Goal: Check status

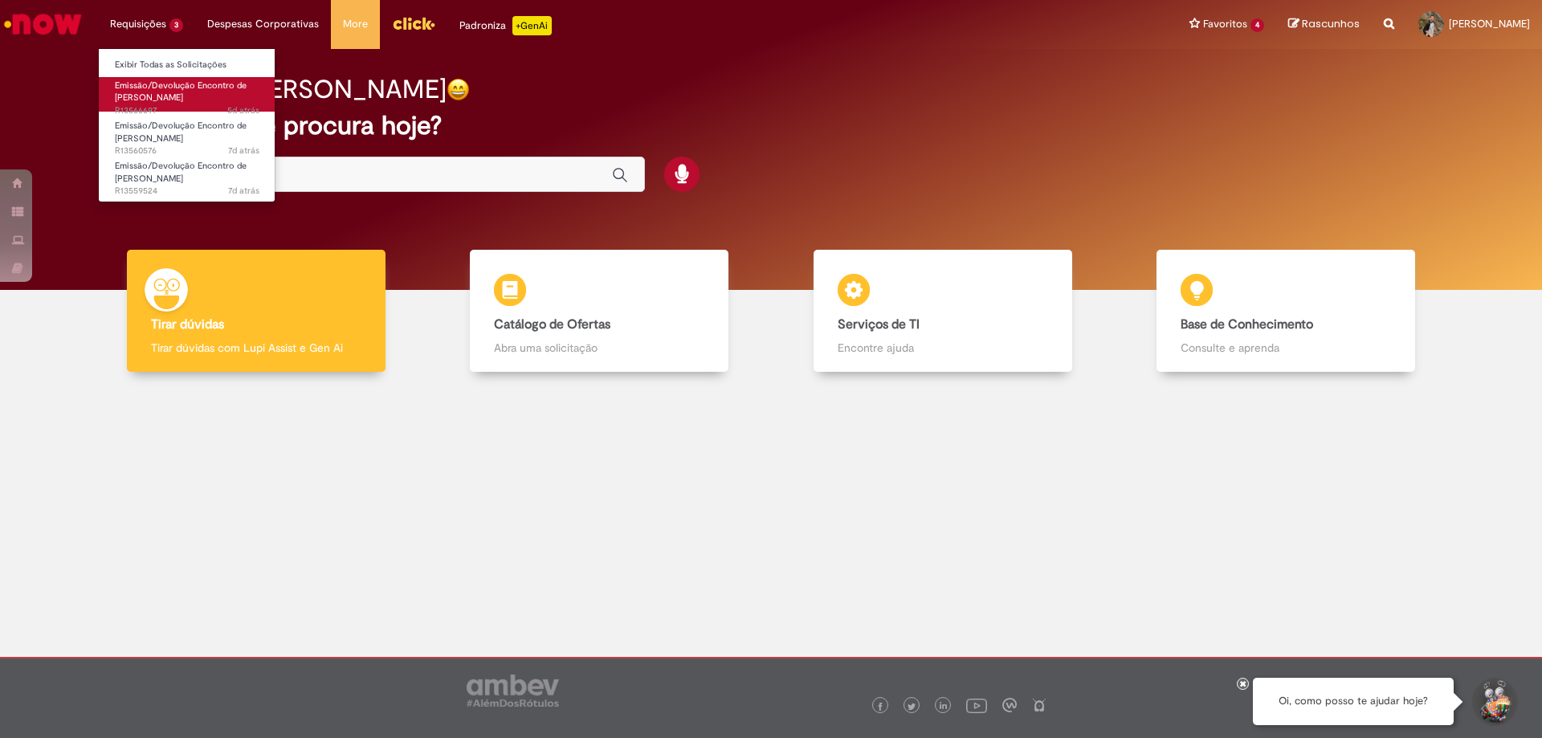
click at [180, 94] on span "Emissão/Devolução Encontro de [PERSON_NAME]" at bounding box center [181, 91] width 132 height 25
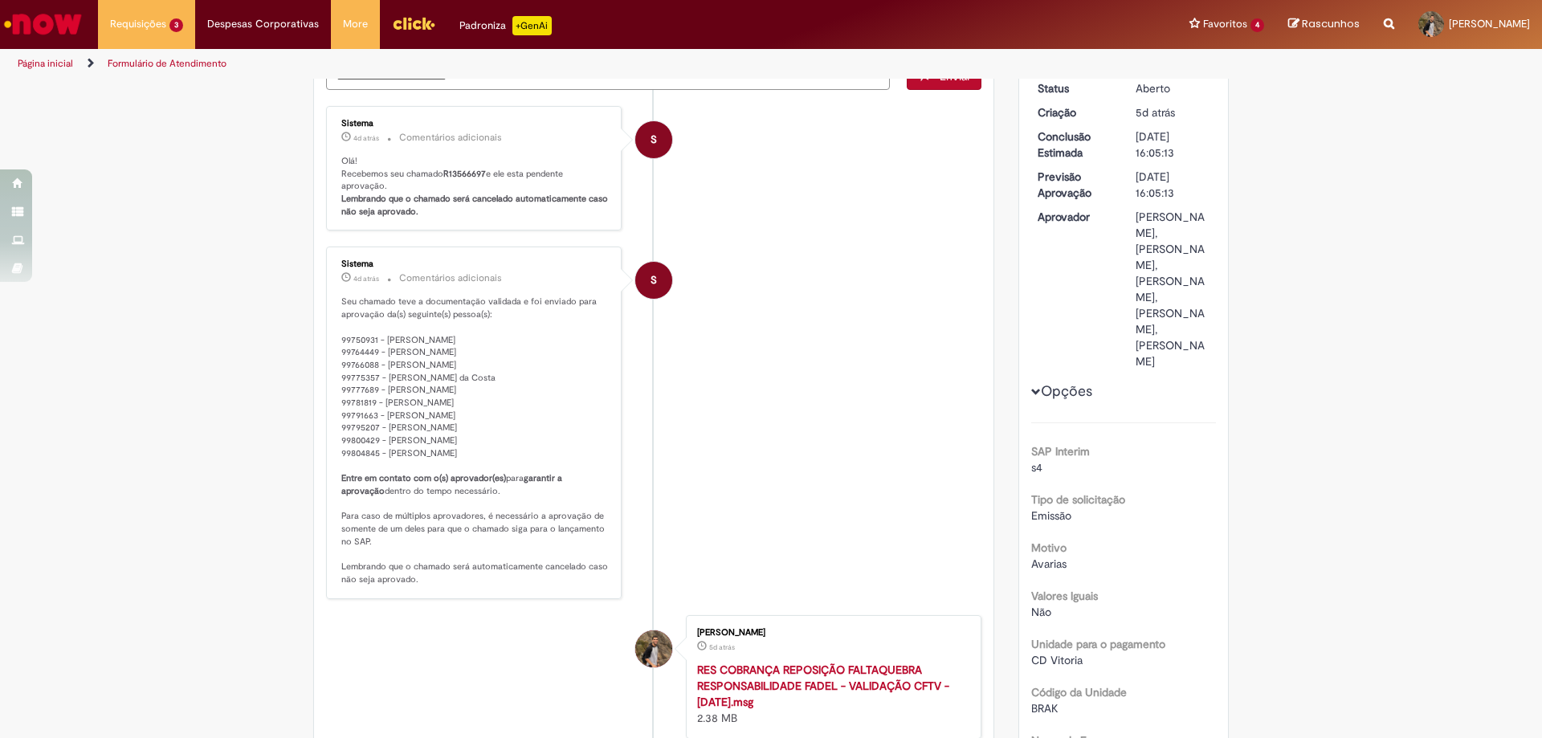
scroll to position [80, 0]
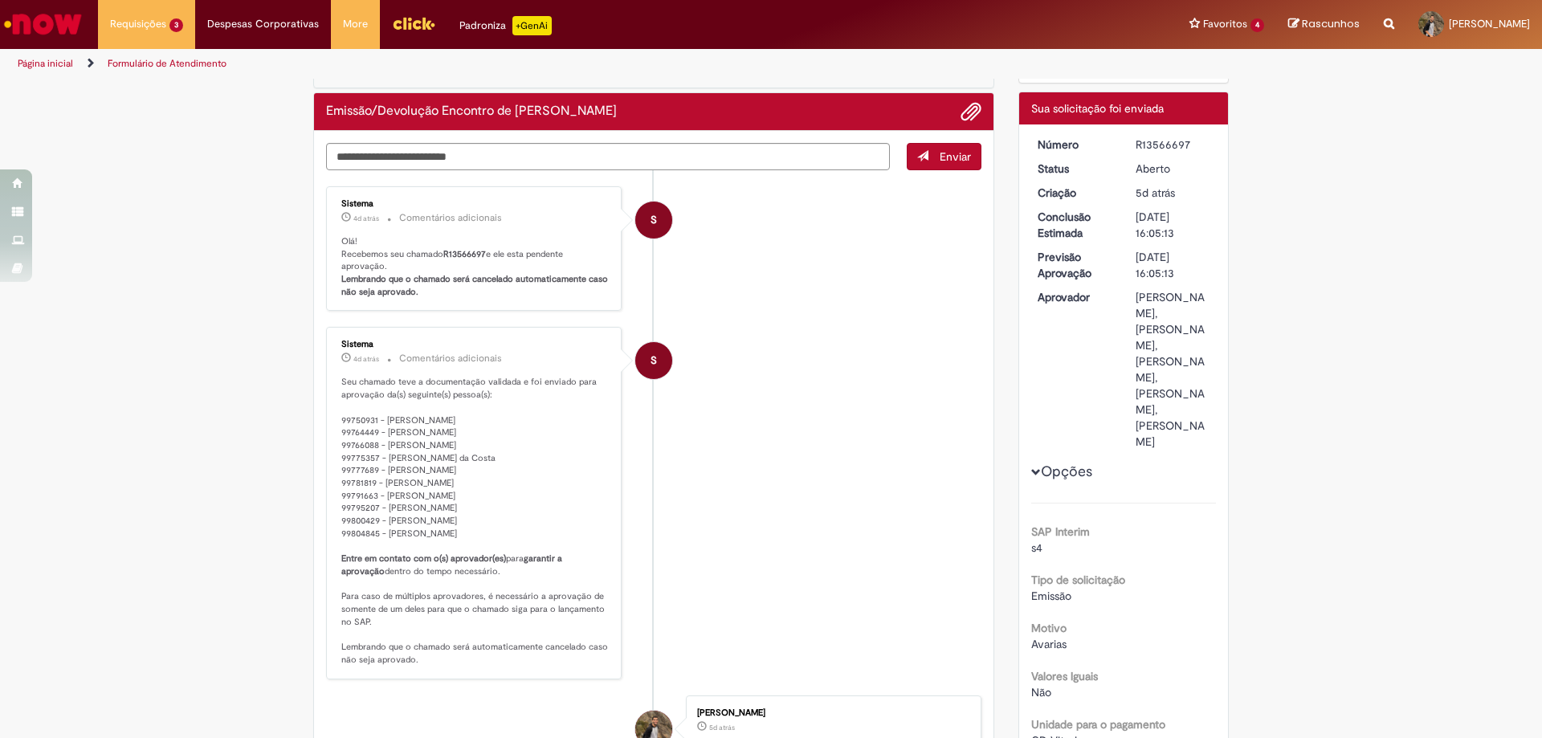
drag, startPoint x: 336, startPoint y: 423, endPoint x: 474, endPoint y: 533, distance: 175.9
click at [474, 533] on p "Seu chamado teve a documentação validada e foi enviado para aprovação da(s) seg…" at bounding box center [474, 521] width 267 height 290
copy p "99750931 - [PERSON_NAME] 99764449 - [PERSON_NAME] 99766088 - [PERSON_NAME] 9977…"
click at [1164, 138] on div "R13566697" at bounding box center [1172, 145] width 75 height 16
click at [1163, 140] on div "R13566697" at bounding box center [1172, 145] width 75 height 16
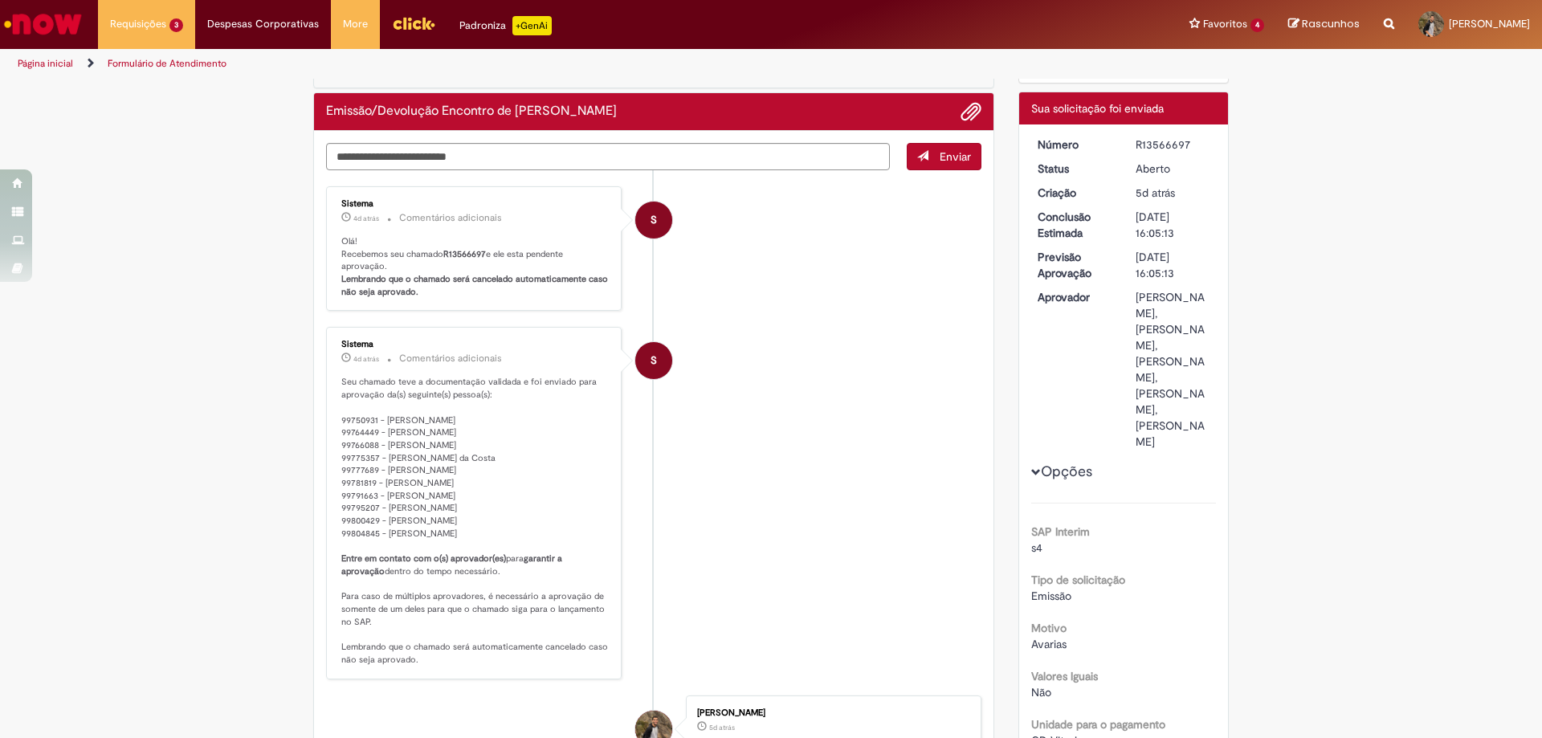
copy div "R13566697"
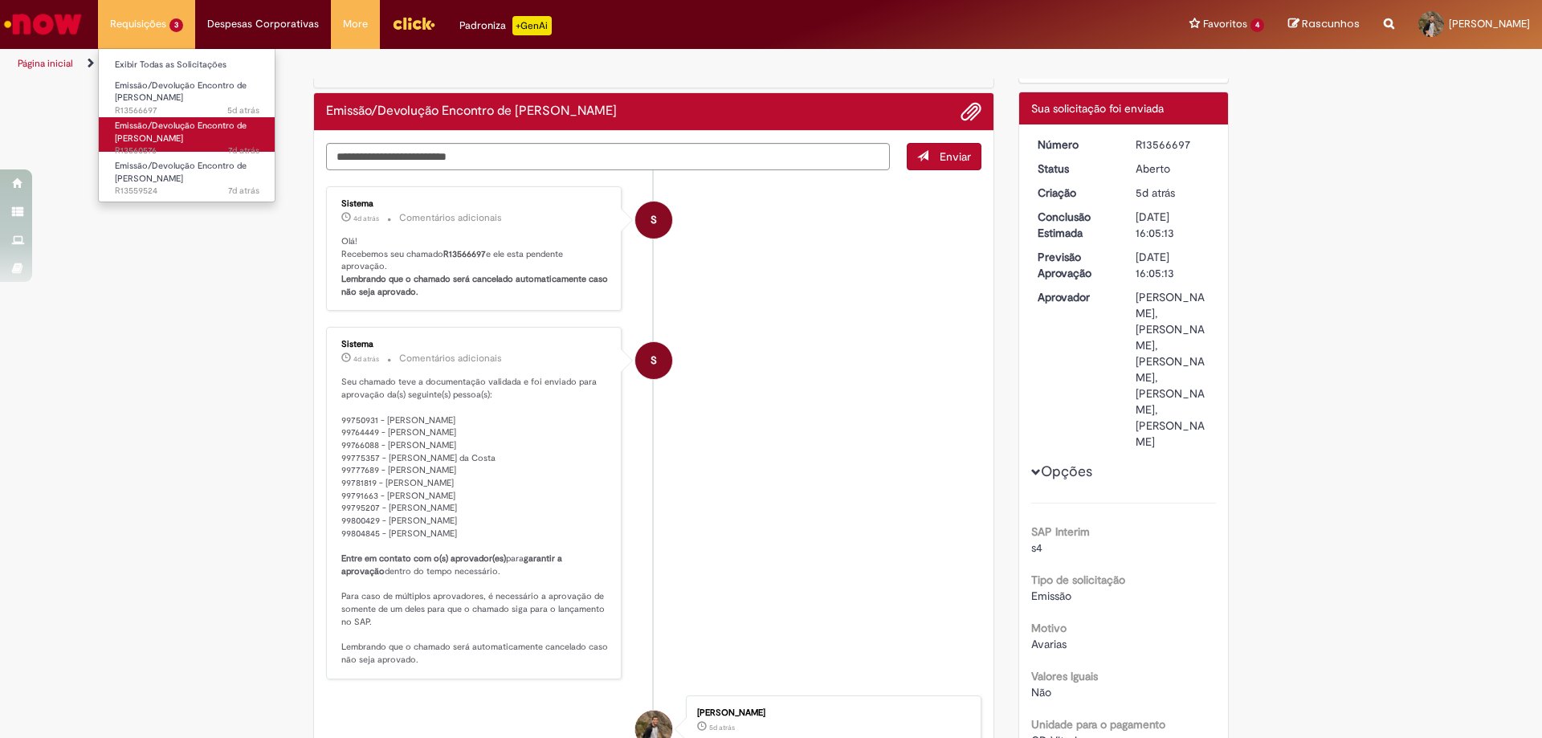
click at [186, 141] on span "Emissão/Devolução Encontro de [PERSON_NAME]" at bounding box center [181, 132] width 132 height 25
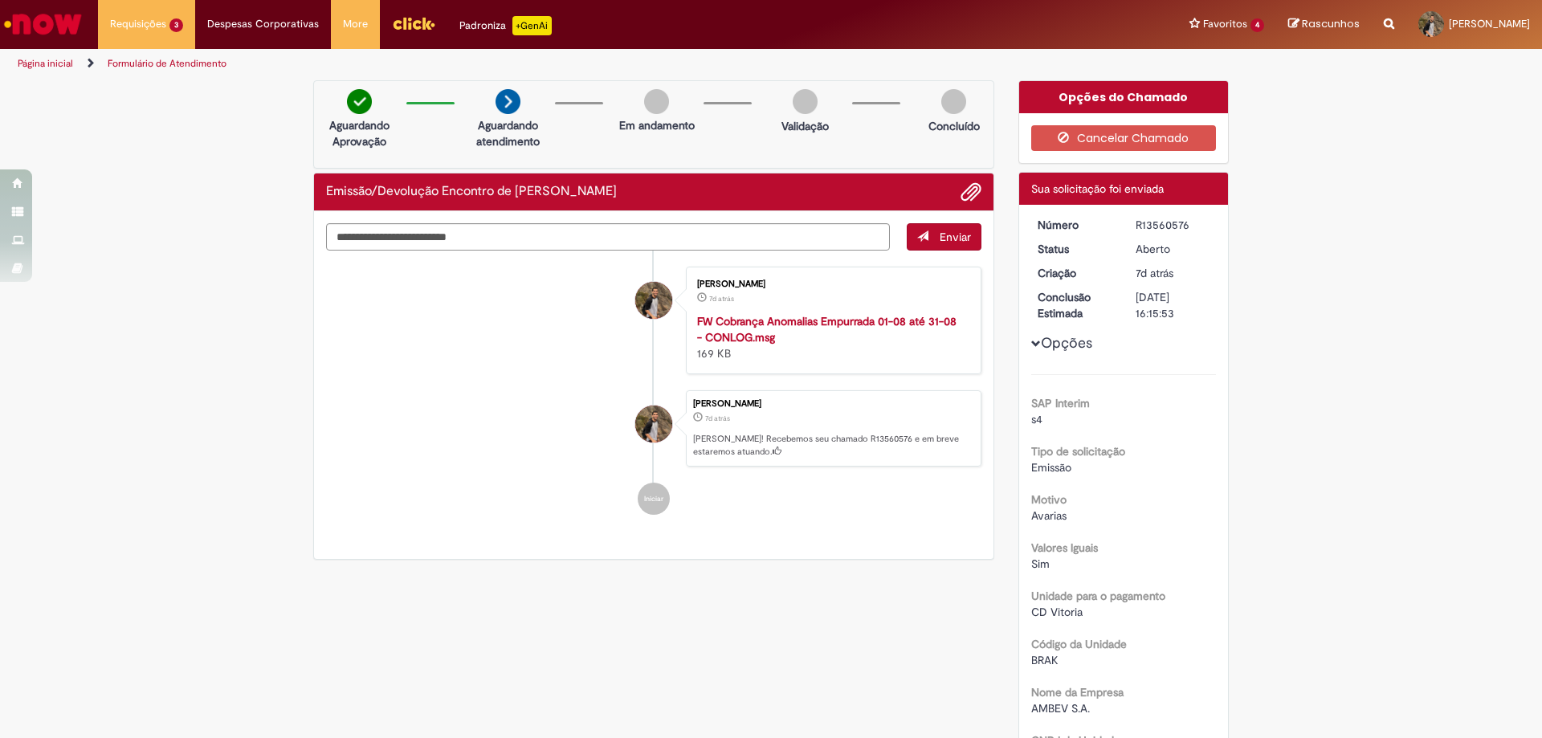
click at [1147, 225] on div "R13560576" at bounding box center [1172, 225] width 75 height 16
copy div "R13560576"
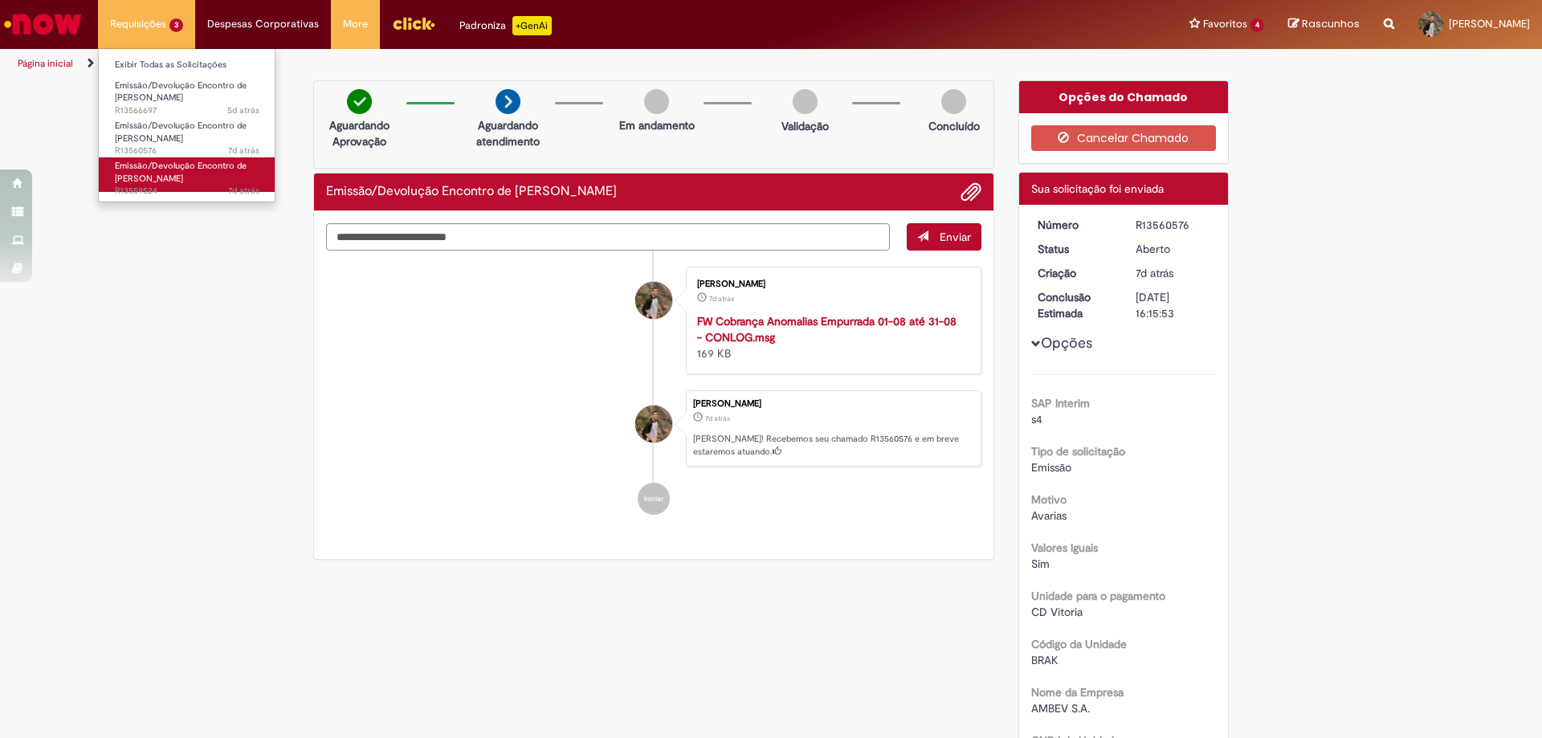
click at [180, 181] on span "Emissão/Devolução Encontro de [PERSON_NAME]" at bounding box center [181, 172] width 132 height 25
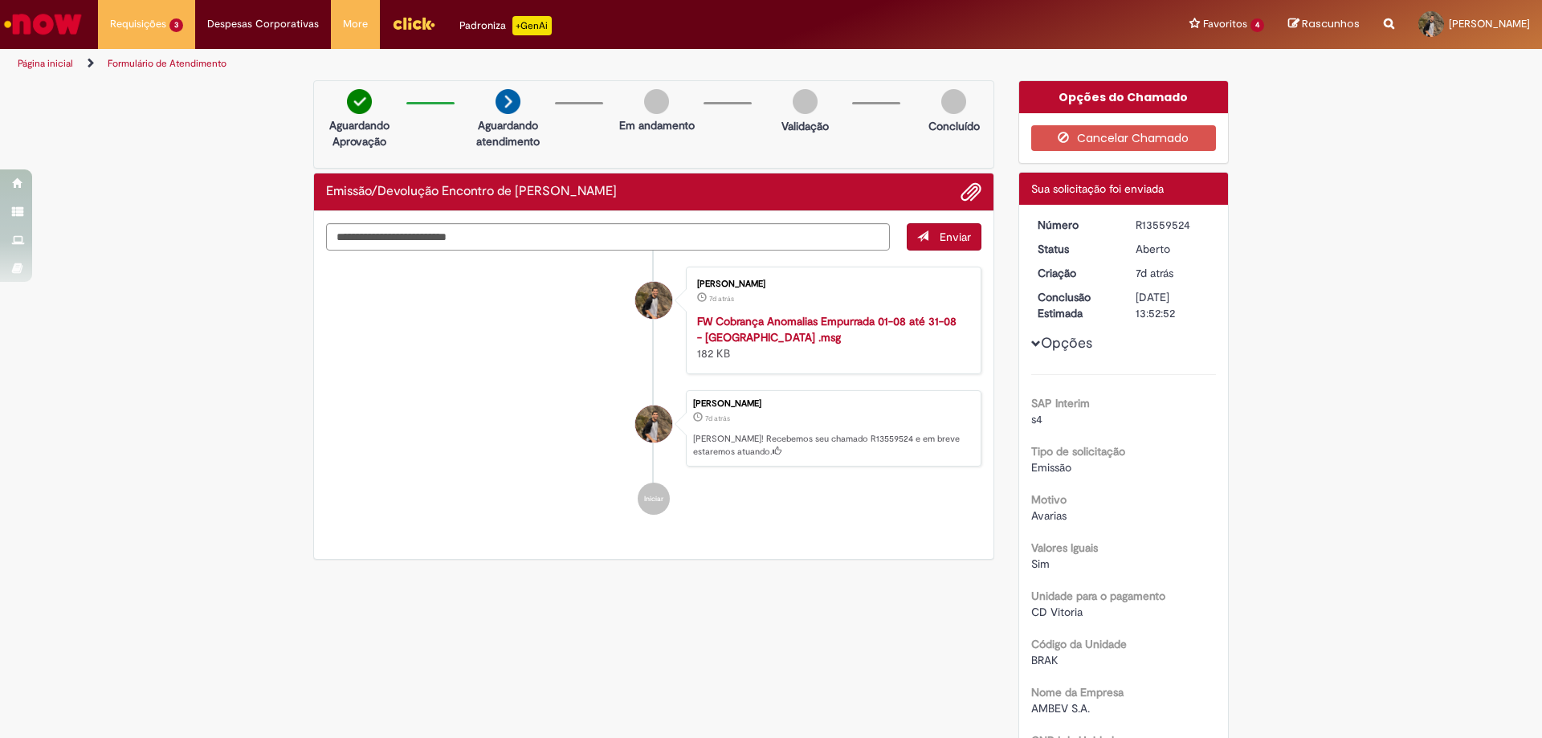
click at [1160, 221] on div "R13559524" at bounding box center [1172, 225] width 75 height 16
copy div "R13559524"
